Goal: Information Seeking & Learning: Learn about a topic

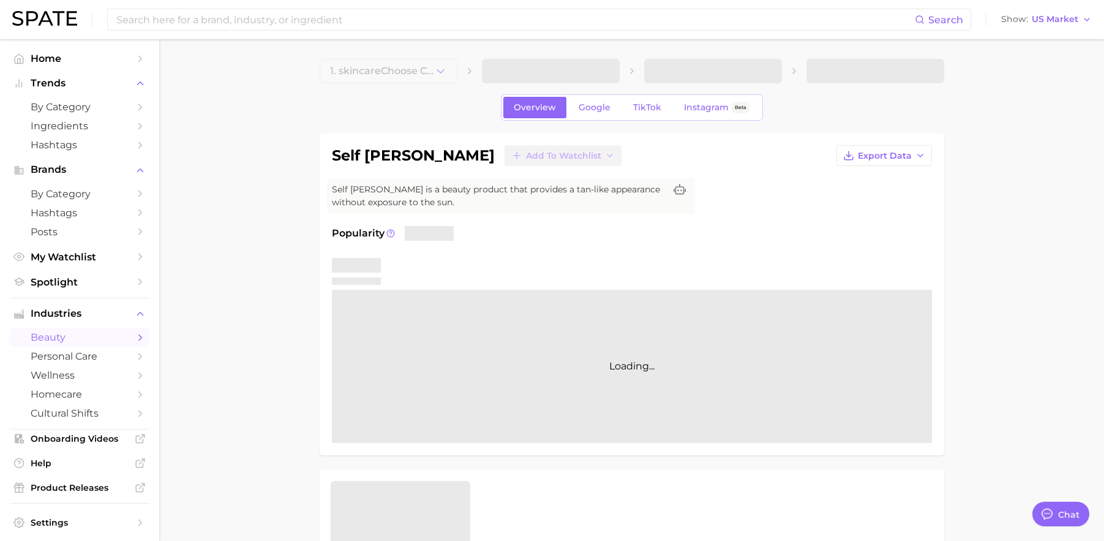
type textarea "x"
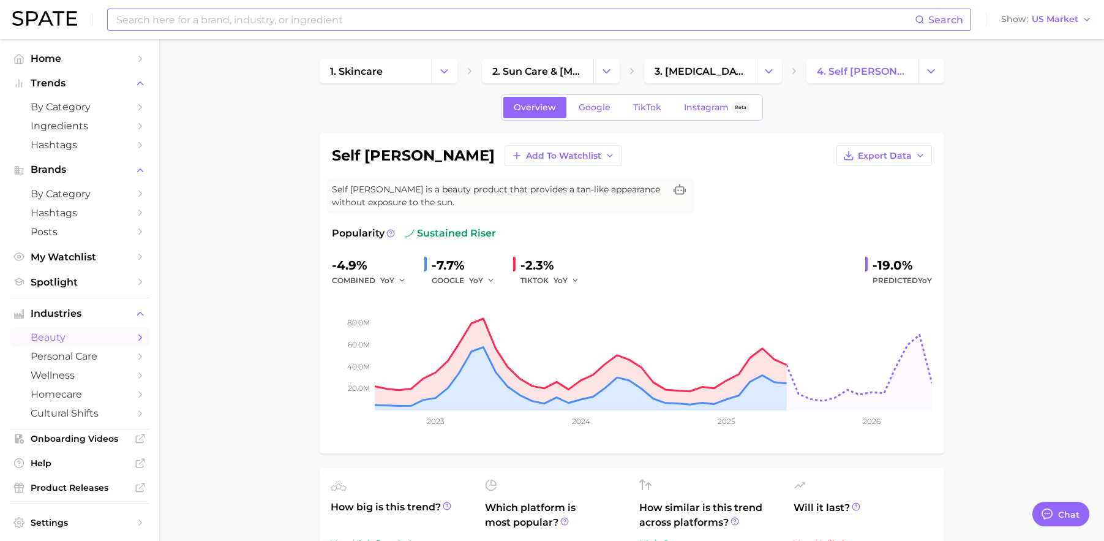
click at [244, 23] on input at bounding box center [514, 19] width 799 height 21
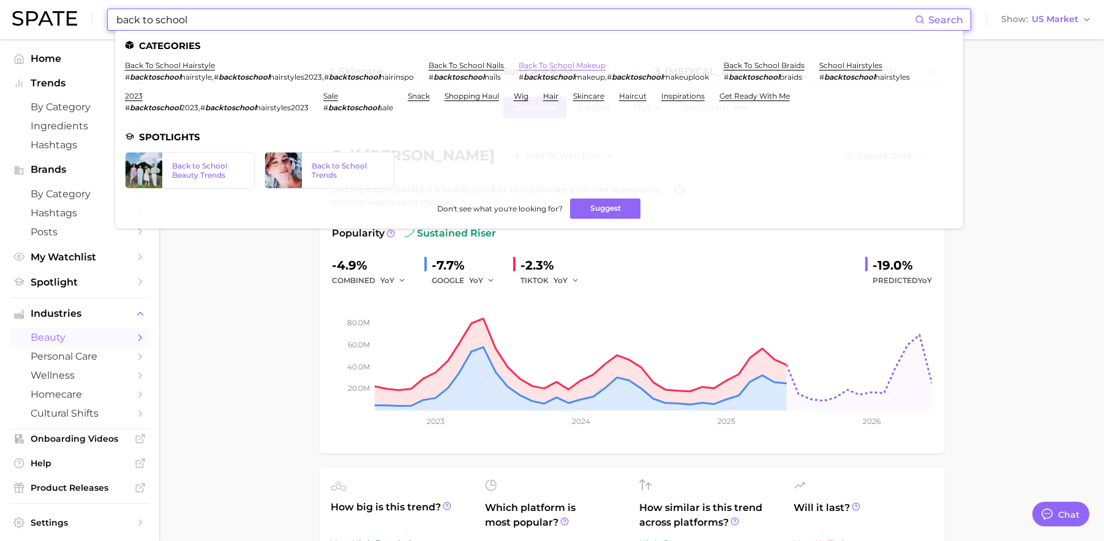
type input "back to school"
click at [583, 64] on link "back to school makeup" at bounding box center [562, 65] width 87 height 9
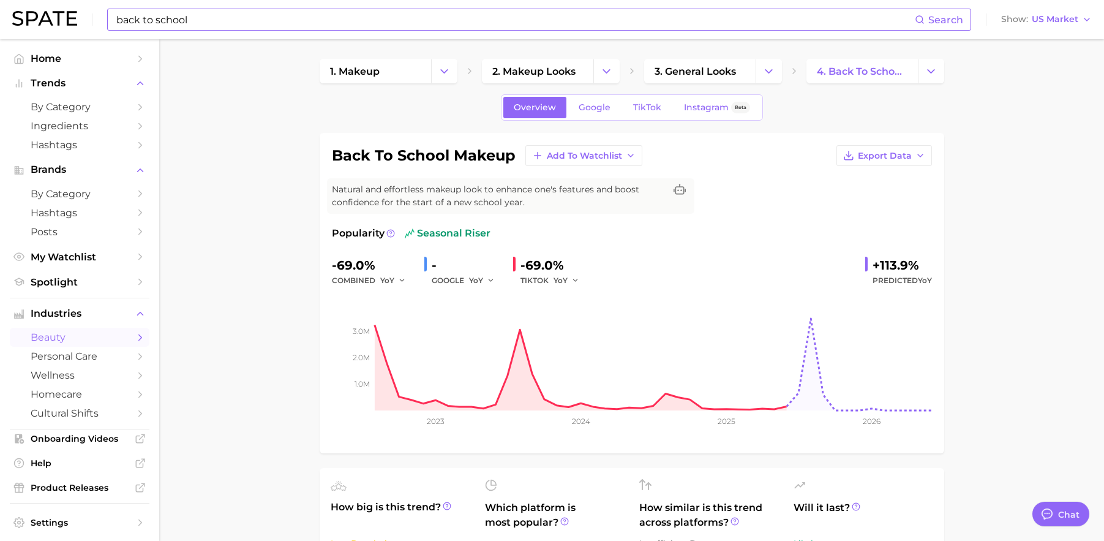
click at [598, 100] on link "Google" at bounding box center [594, 107] width 53 height 21
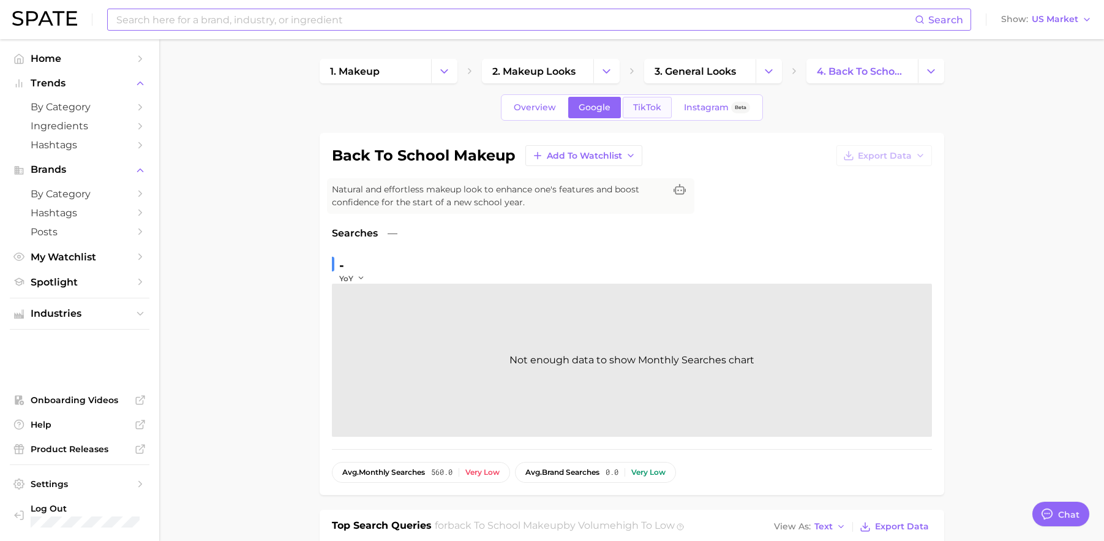
click at [640, 108] on span "TikTok" at bounding box center [647, 107] width 28 height 10
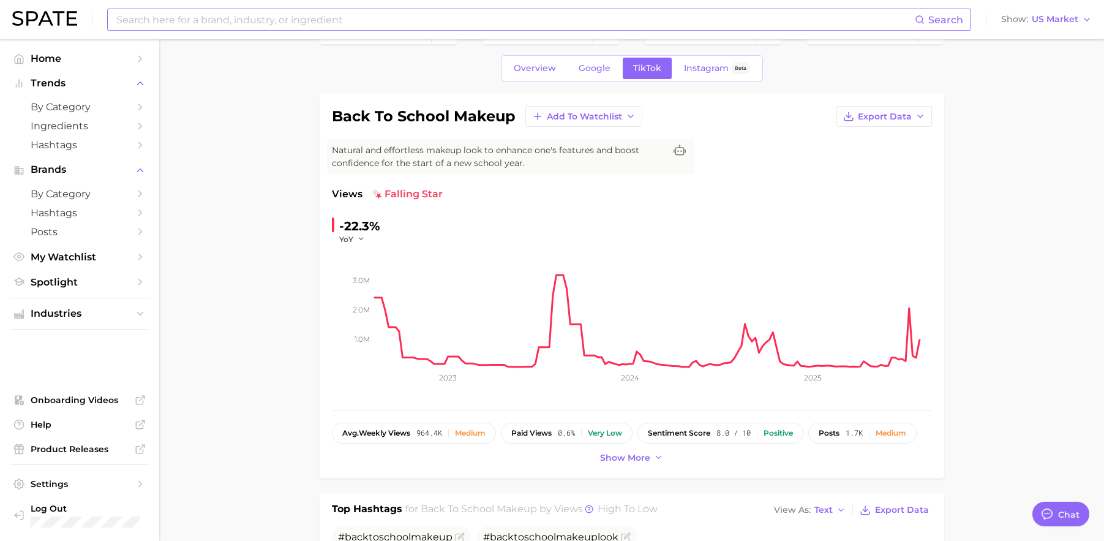
scroll to position [35, 0]
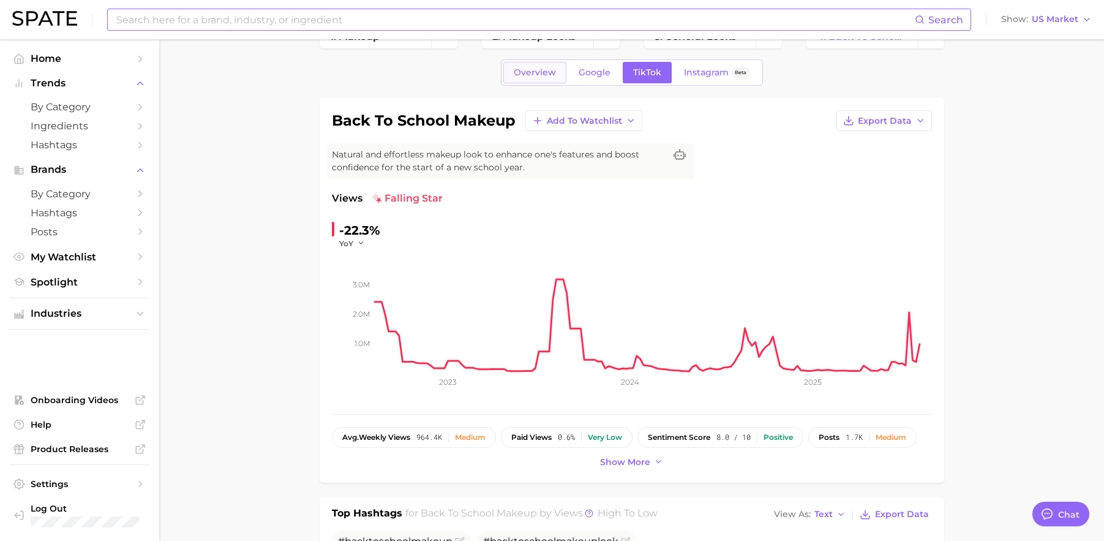
click at [541, 78] on link "Overview" at bounding box center [534, 72] width 63 height 21
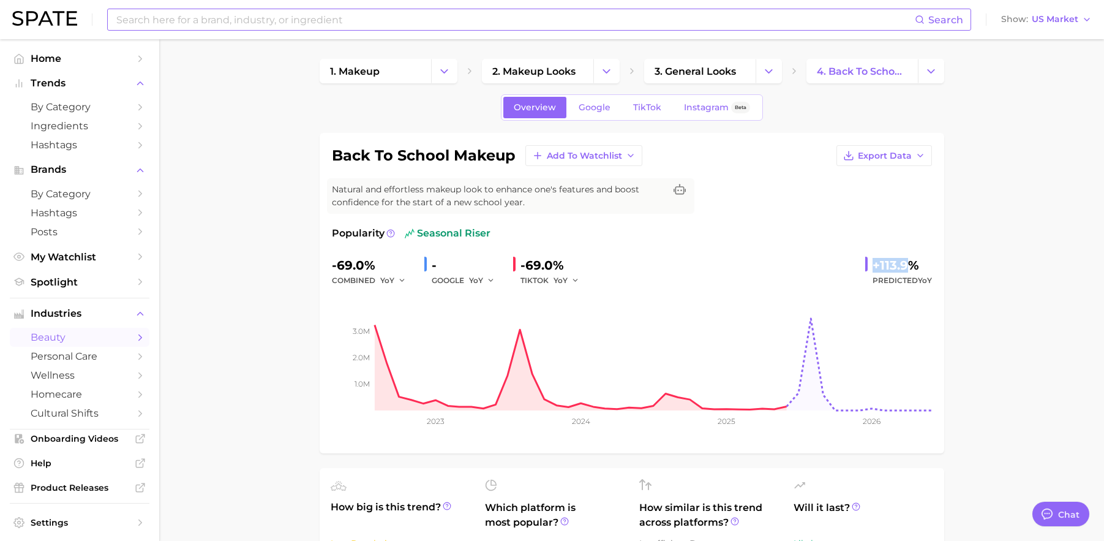
drag, startPoint x: 873, startPoint y: 260, endPoint x: 915, endPoint y: 263, distance: 41.7
click at [912, 263] on div "+113.9%" at bounding box center [901, 265] width 59 height 20
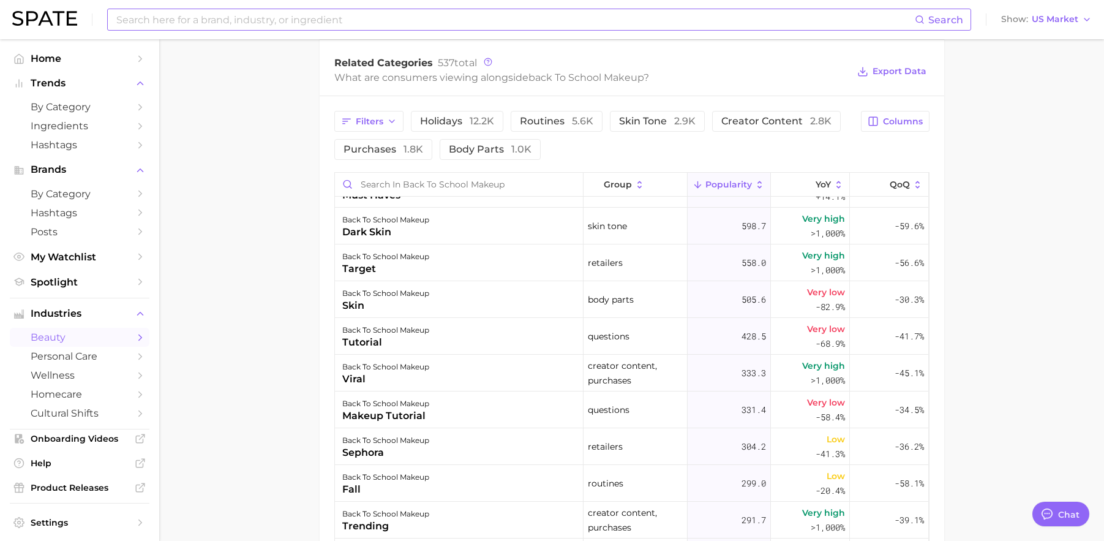
scroll to position [343, 0]
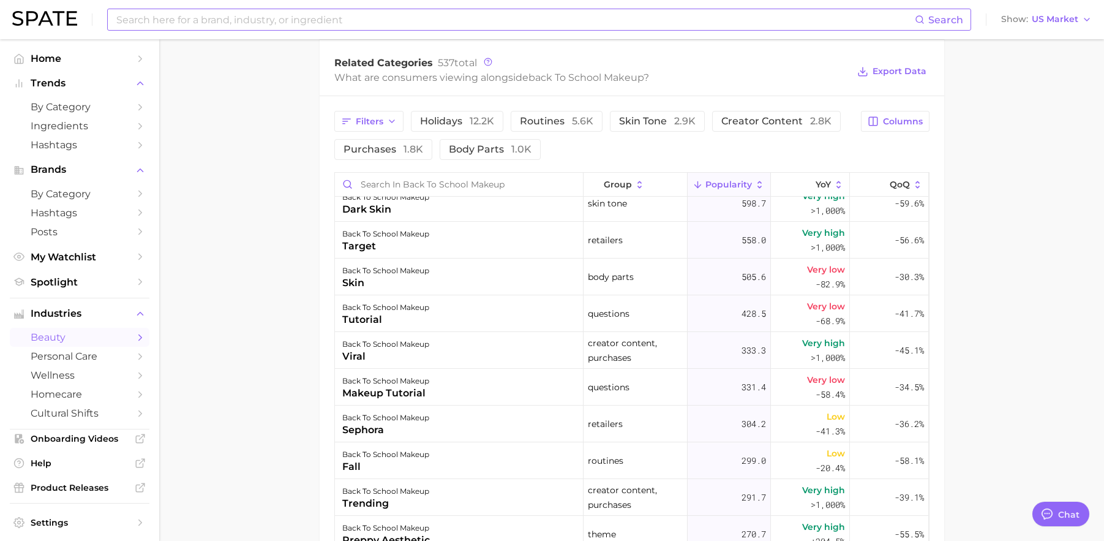
click at [359, 24] on input at bounding box center [514, 19] width 799 height 21
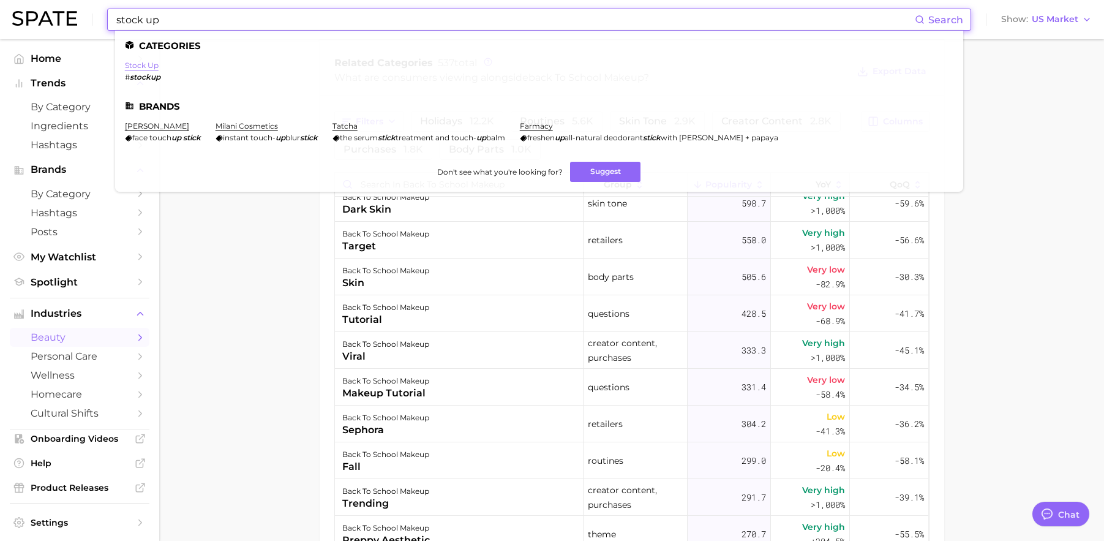
click at [133, 66] on link "stock up" at bounding box center [142, 65] width 34 height 9
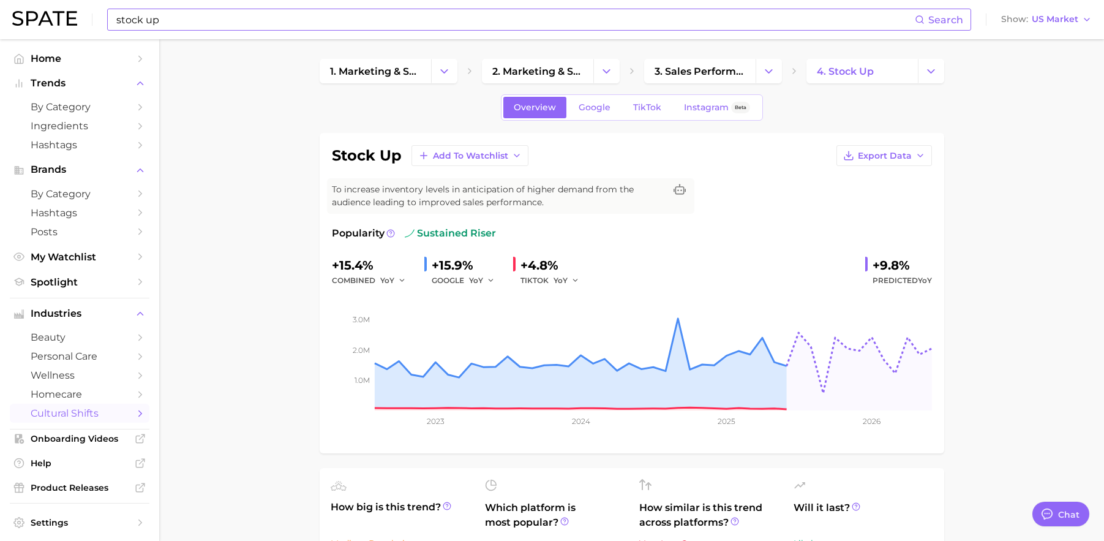
click at [178, 16] on input "stock up" at bounding box center [514, 19] width 799 height 21
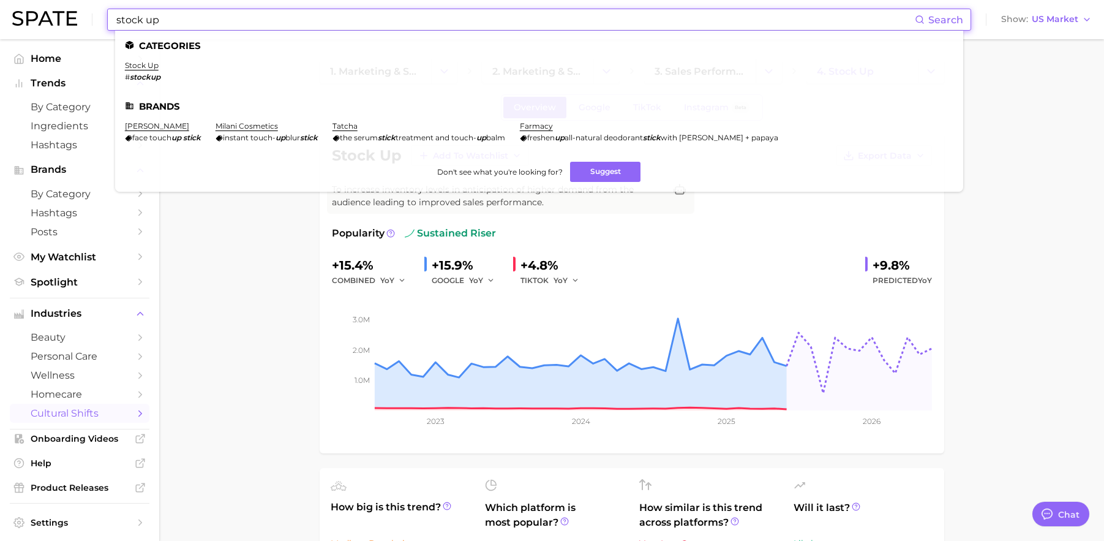
drag, startPoint x: 172, startPoint y: 18, endPoint x: -70, endPoint y: 7, distance: 242.1
click at [0, 7] on html "stock up Search Categories stock up # stockup Brands [PERSON_NAME] face touch u…" at bounding box center [552, 270] width 1104 height 541
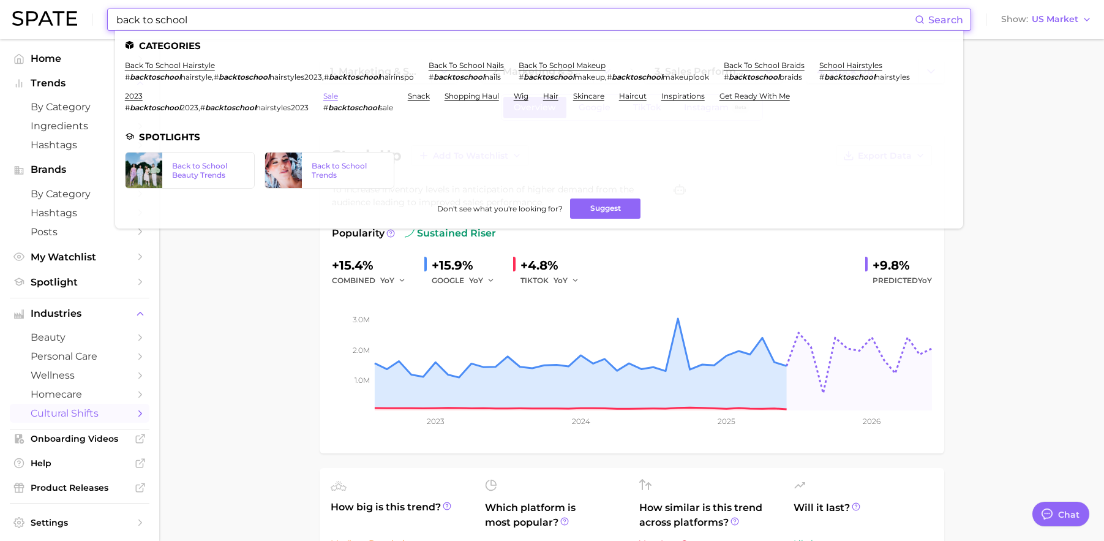
type input "back to school"
click at [329, 93] on link "sale" at bounding box center [330, 95] width 15 height 9
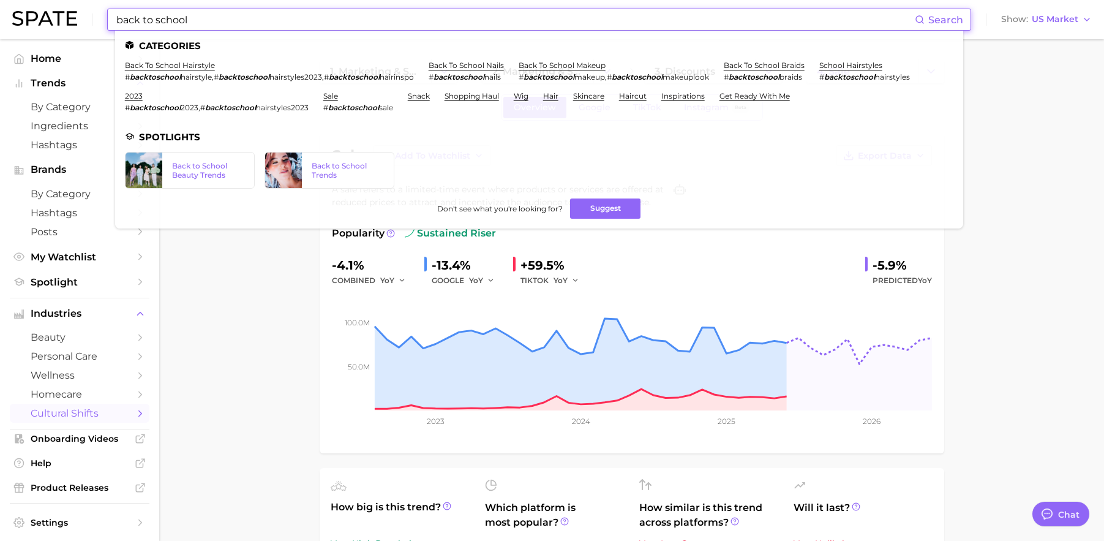
click at [267, 18] on input "back to school" at bounding box center [514, 19] width 799 height 21
click at [198, 162] on div "Back to School Beauty Trends" at bounding box center [208, 170] width 72 height 18
click at [330, 171] on div "Back to School Trends" at bounding box center [348, 170] width 72 height 18
click at [334, 97] on link "sale" at bounding box center [330, 95] width 15 height 9
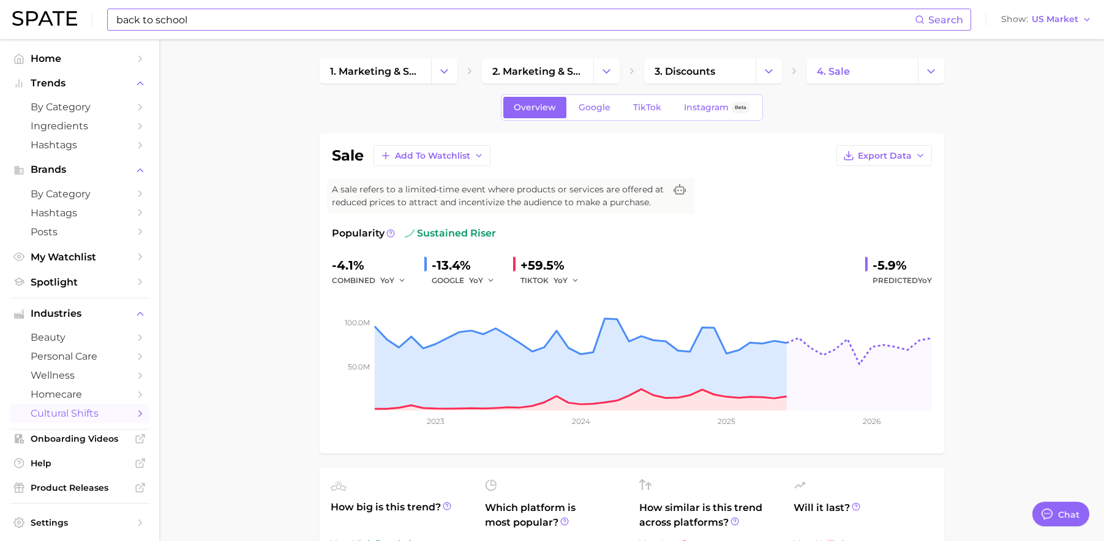
click at [240, 23] on input "back to school" at bounding box center [514, 19] width 799 height 21
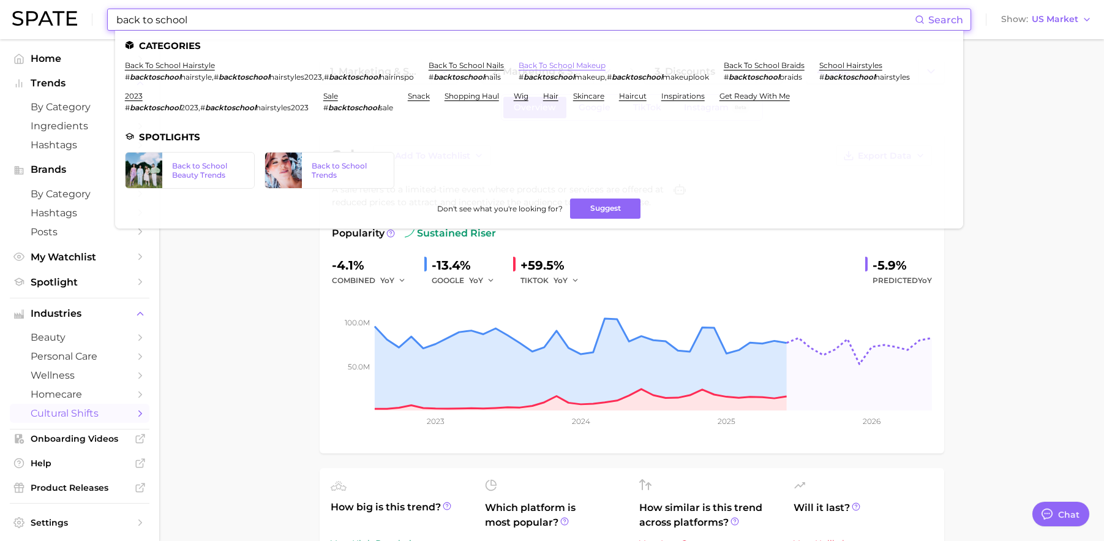
click at [571, 62] on link "back to school makeup" at bounding box center [562, 65] width 87 height 9
